Goal: Task Accomplishment & Management: Manage account settings

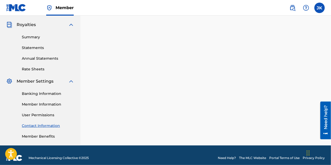
scroll to position [158, 0]
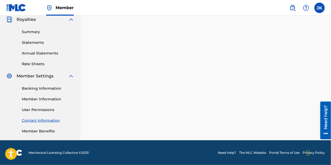
click at [42, 87] on link "Banking Information" at bounding box center [48, 88] width 53 height 5
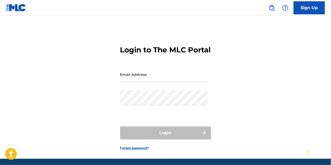
click at [150, 80] on input "Email Address" at bounding box center [164, 74] width 88 height 15
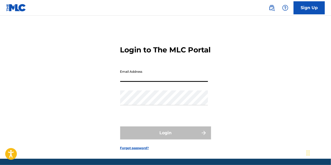
type input "[EMAIL_ADDRESS][DOMAIN_NAME]"
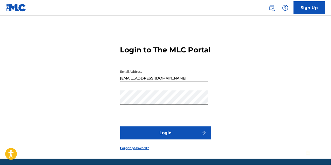
click at [120, 126] on button "Login" at bounding box center [165, 132] width 91 height 13
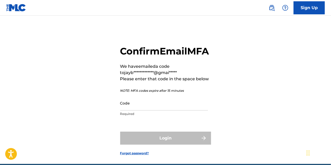
click at [150, 110] on input "Code" at bounding box center [164, 102] width 88 height 15
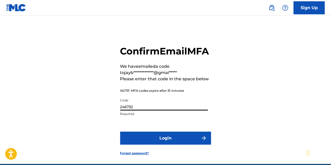
type input "246732"
click at [120, 131] on button "Login" at bounding box center [165, 137] width 91 height 13
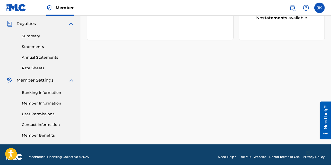
scroll to position [158, 0]
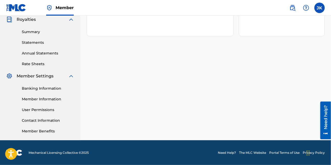
click at [42, 89] on link "Banking Information" at bounding box center [48, 88] width 53 height 5
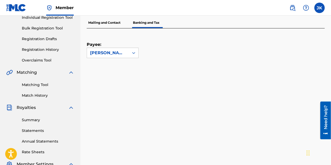
scroll to position [67, 0]
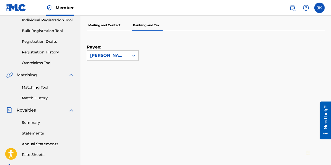
click at [104, 26] on p "Mailing and Contact" at bounding box center [104, 25] width 35 height 11
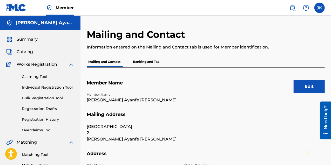
click at [141, 58] on p "Banking and Tax" at bounding box center [147, 61] width 30 height 11
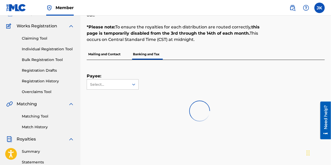
scroll to position [78, 0]
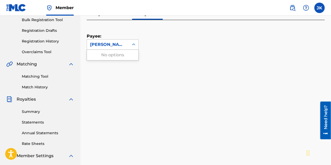
click at [126, 45] on div "[PERSON_NAME] Ayanfe [PERSON_NAME]" at bounding box center [108, 45] width 42 height 10
click at [127, 44] on div "[PERSON_NAME] Ayanfe [PERSON_NAME]" at bounding box center [108, 45] width 42 height 10
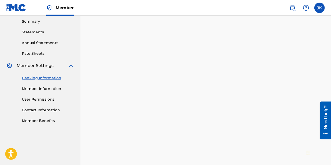
scroll to position [170, 0]
